Goal: Task Accomplishment & Management: Use online tool/utility

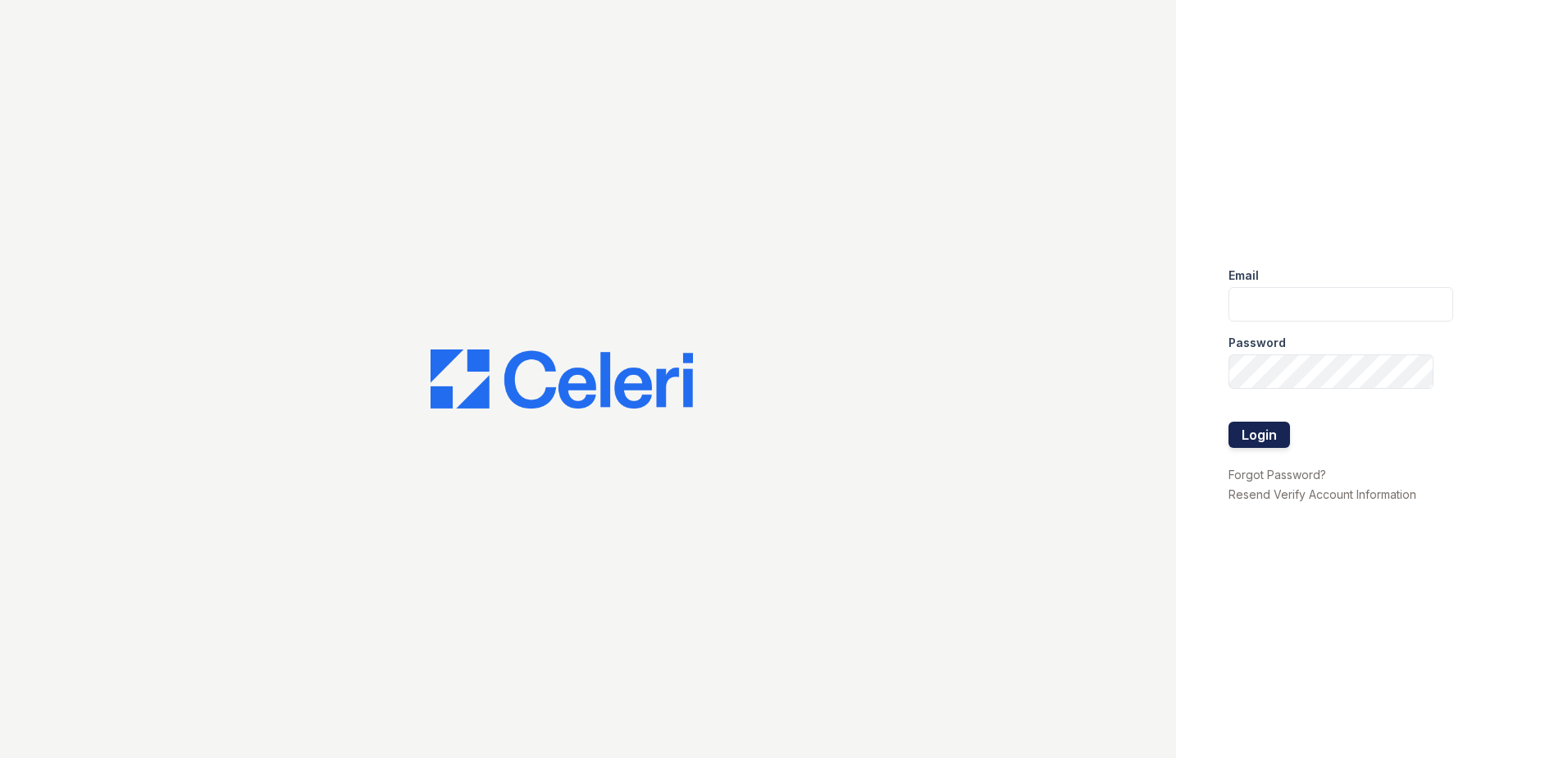
type input "[EMAIL_ADDRESS][DOMAIN_NAME]"
click at [1280, 438] on button "Login" at bounding box center [1260, 435] width 62 height 26
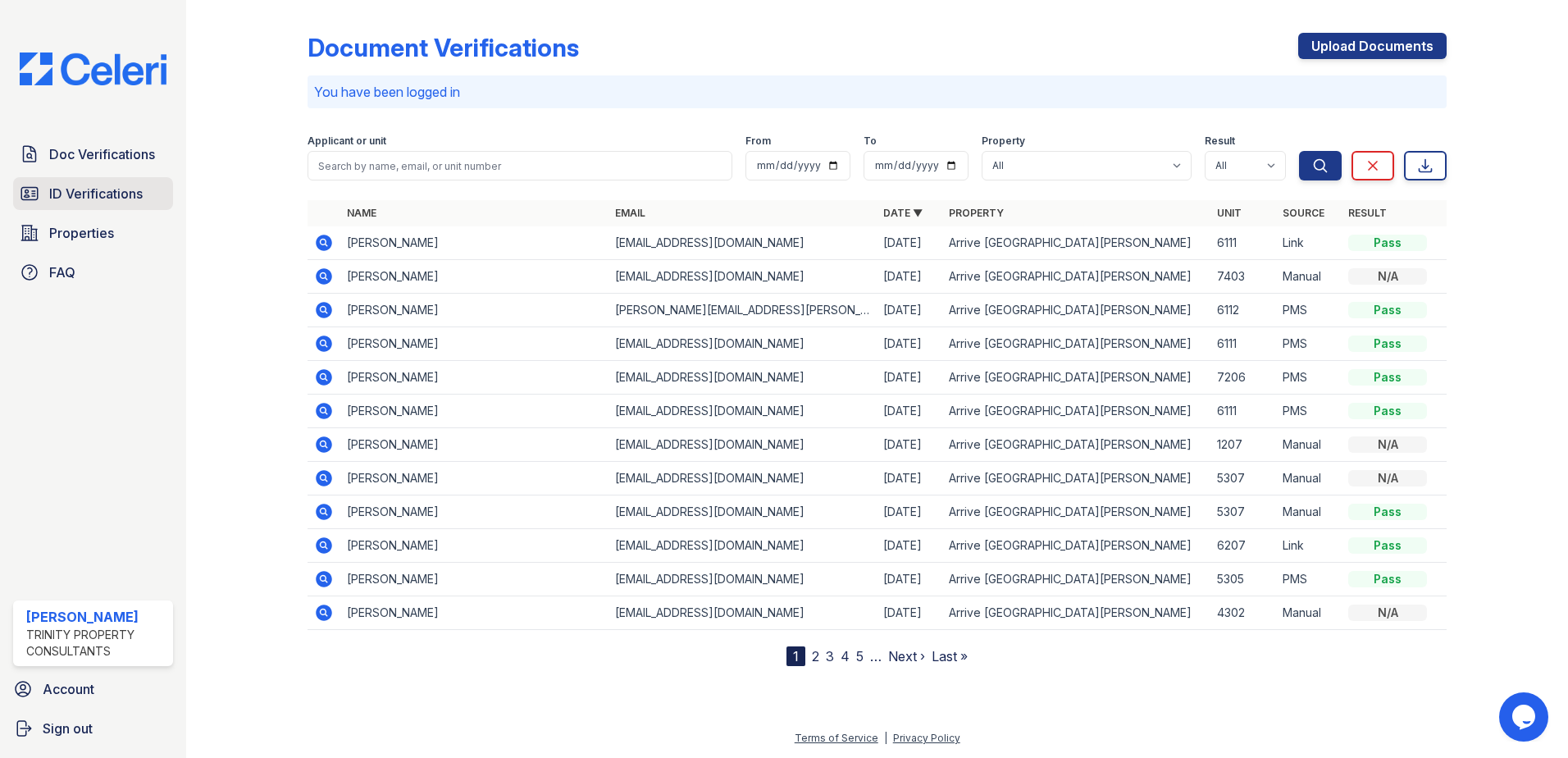
click at [90, 204] on span "ID Verifications" at bounding box center [95, 194] width 94 height 20
